Goal: Navigation & Orientation: Find specific page/section

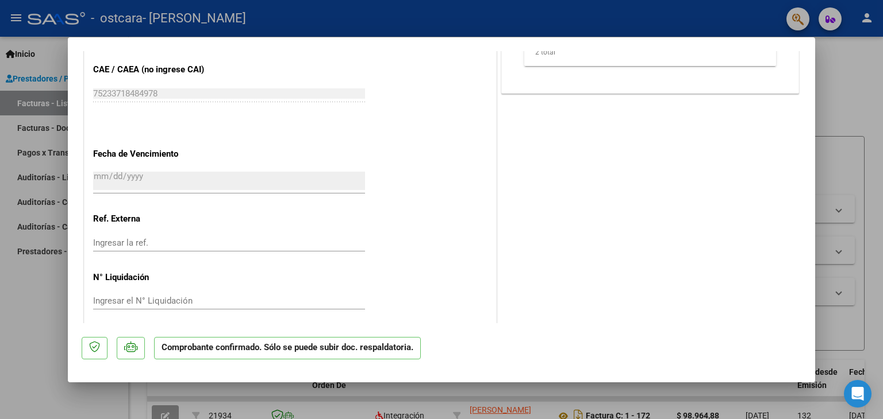
scroll to position [803, 0]
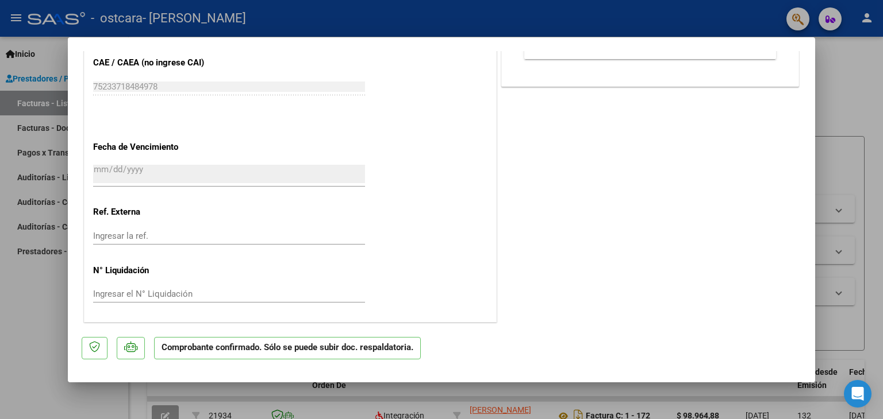
click at [854, 110] on div at bounding box center [441, 209] width 883 height 419
type input "$ 0,00"
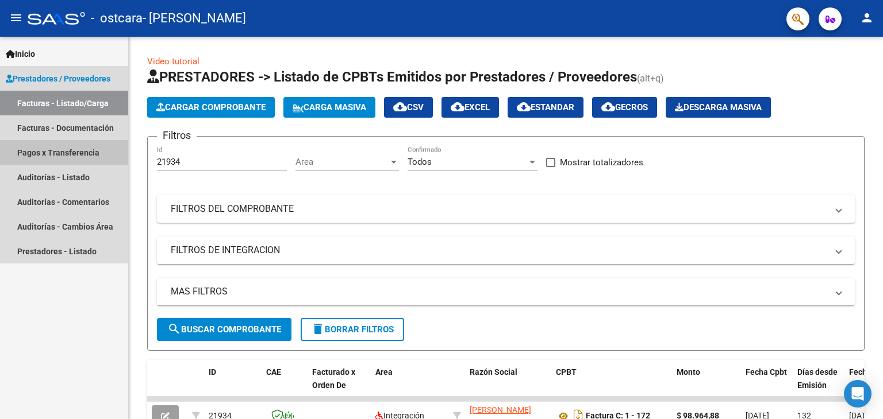
click at [64, 152] on link "Pagos x Transferencia" at bounding box center [64, 152] width 128 height 25
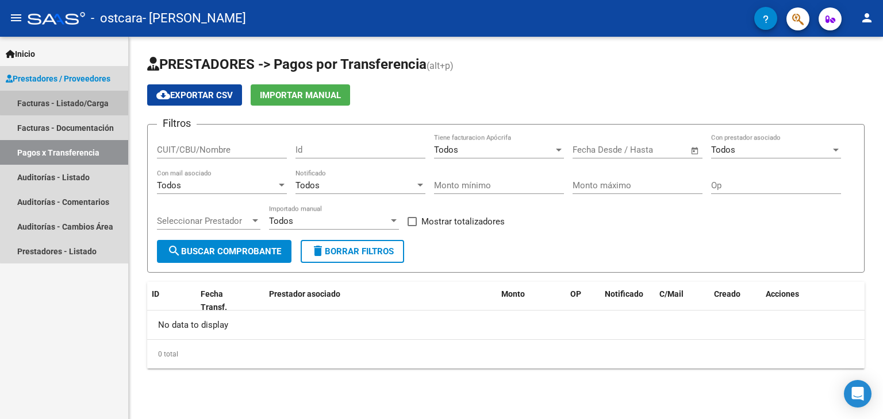
click at [74, 97] on link "Facturas - Listado/Carga" at bounding box center [64, 103] width 128 height 25
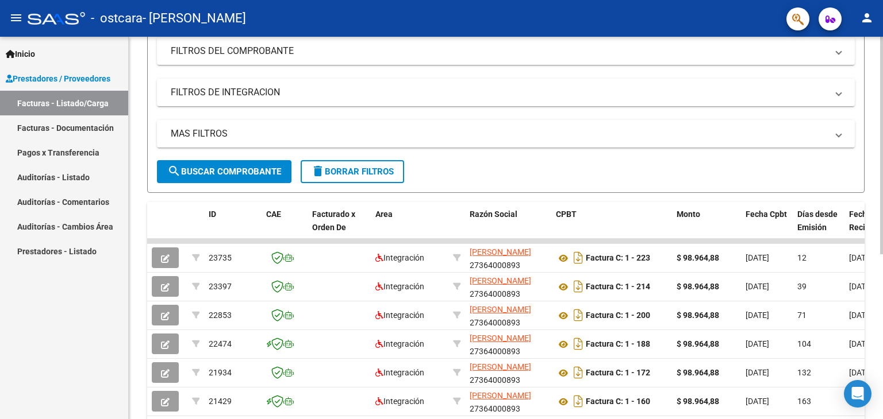
scroll to position [188, 0]
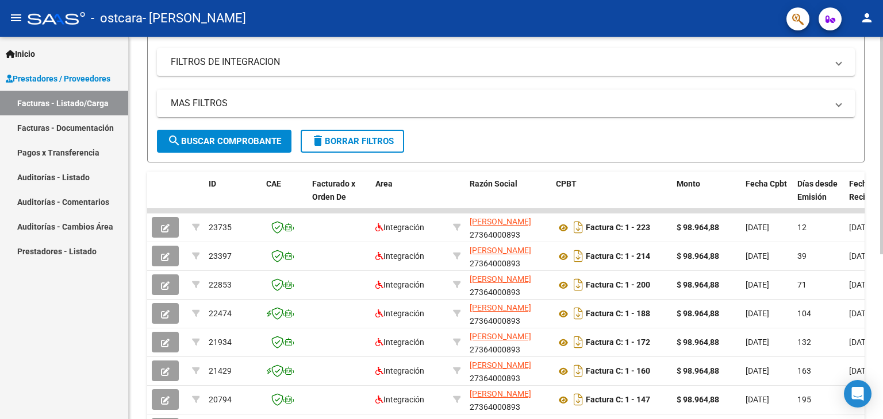
click at [882, 334] on div at bounding box center [881, 256] width 3 height 218
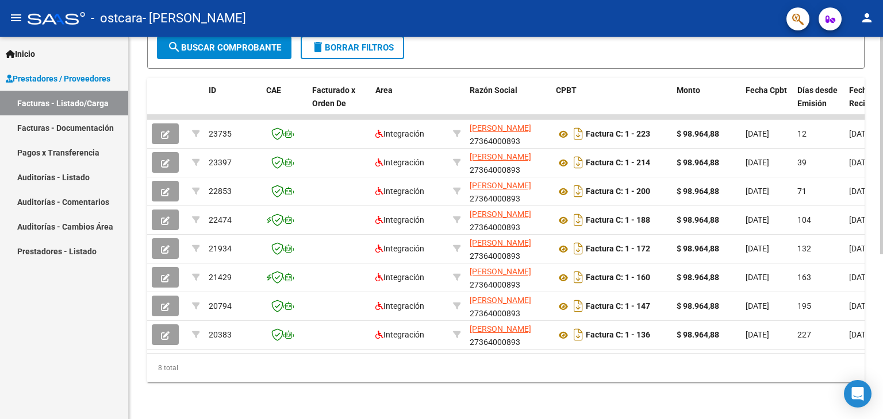
scroll to position [290, 0]
click at [835, 326] on div "Video tutorial PRESTADORES -> Listado de CPBTs Emitidos por Prestadores / Prove…" at bounding box center [507, 87] width 757 height 665
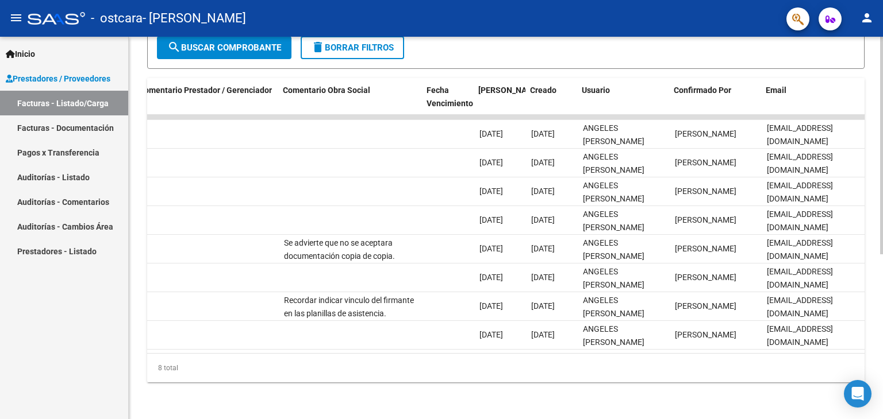
scroll to position [0, 1705]
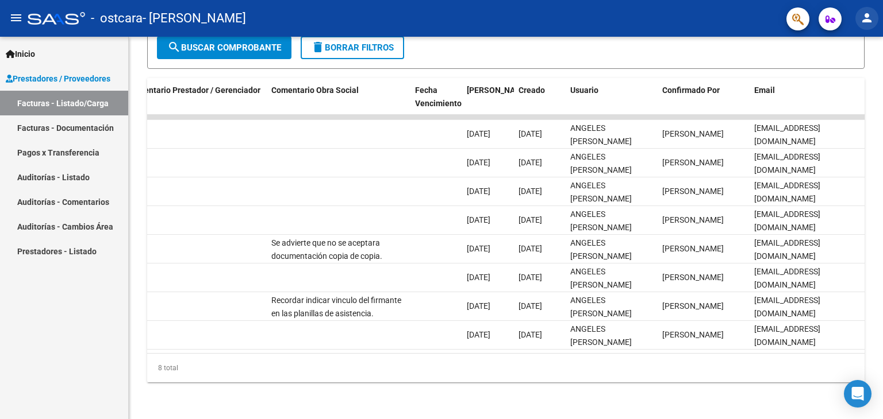
click at [863, 12] on mat-icon "person" at bounding box center [867, 18] width 14 height 14
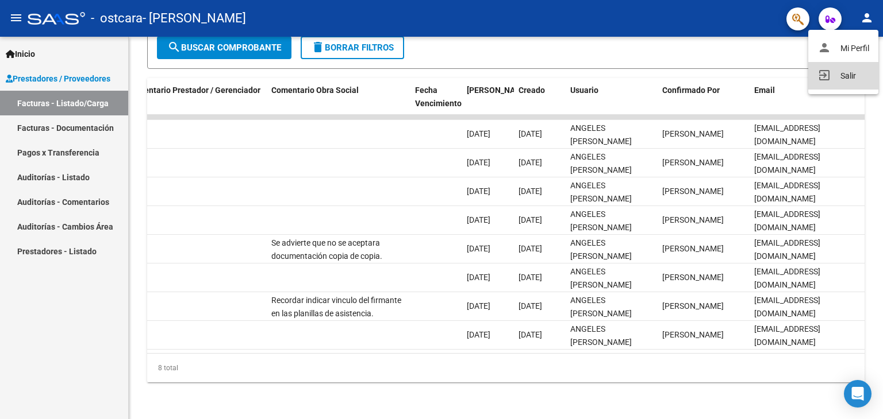
click at [846, 78] on button "exit_to_app Salir" at bounding box center [843, 76] width 70 height 28
